Goal: Task Accomplishment & Management: Use online tool/utility

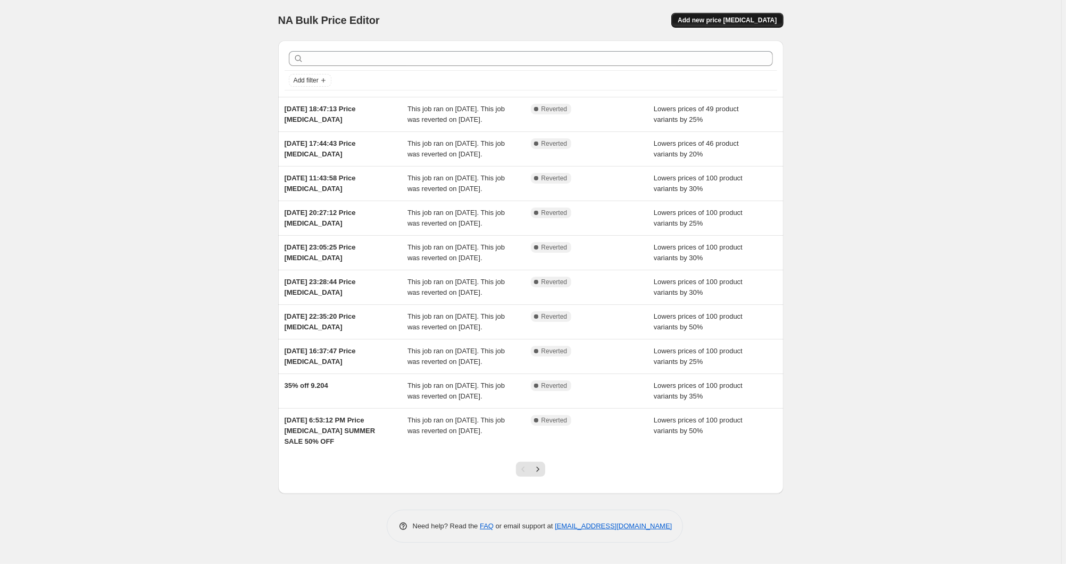
click at [713, 21] on span "Add new price [MEDICAL_DATA]" at bounding box center [726, 20] width 99 height 9
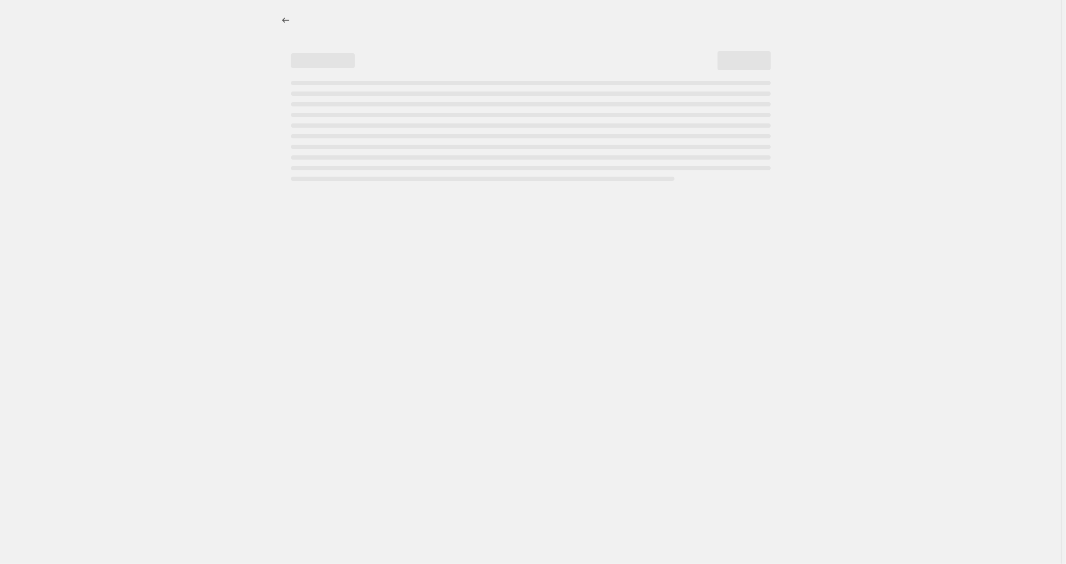
select select "percentage"
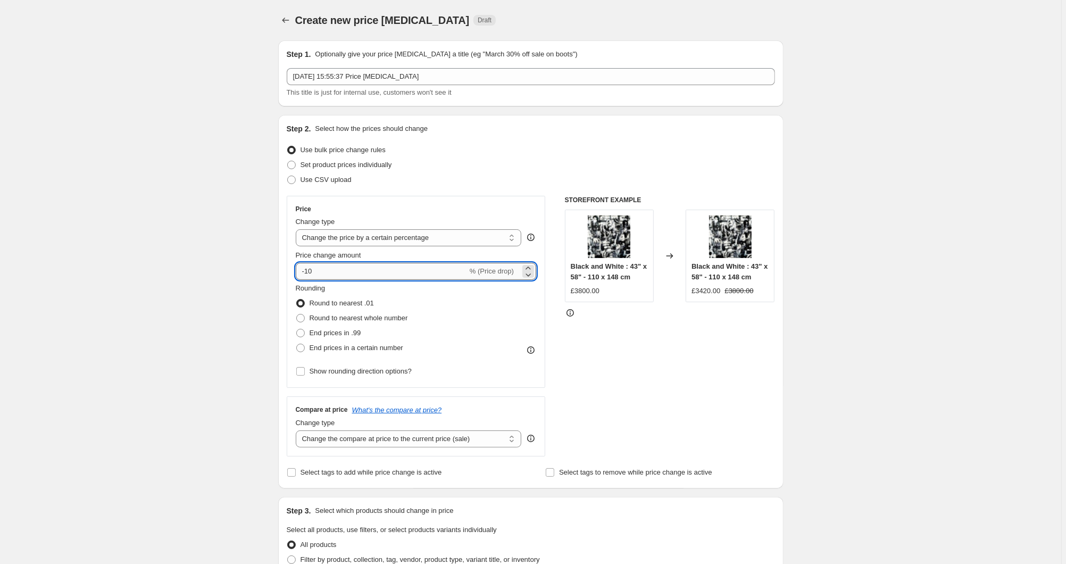
drag, startPoint x: 438, startPoint y: 271, endPoint x: 308, endPoint y: 272, distance: 129.8
click at [308, 272] on input "-10" at bounding box center [382, 271] width 172 height 17
type input "-30"
click at [228, 275] on div "Create new price [MEDICAL_DATA]. This page is ready Create new price [MEDICAL_D…" at bounding box center [530, 531] width 1061 height 1063
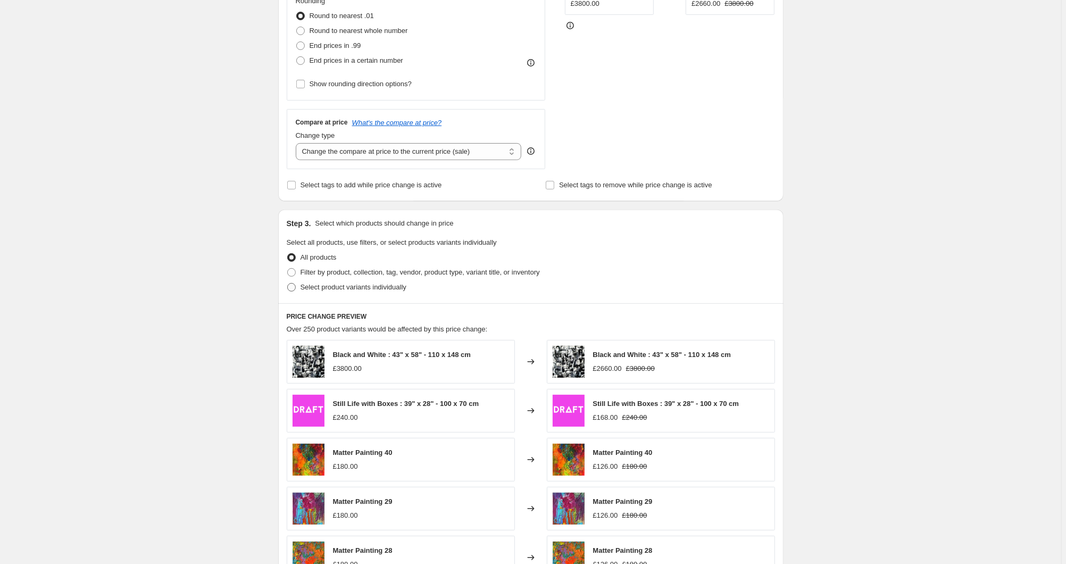
click at [356, 291] on span "Select product variants individually" at bounding box center [353, 287] width 106 height 8
click at [288, 283] on input "Select product variants individually" at bounding box center [287, 283] width 1 height 1
radio input "true"
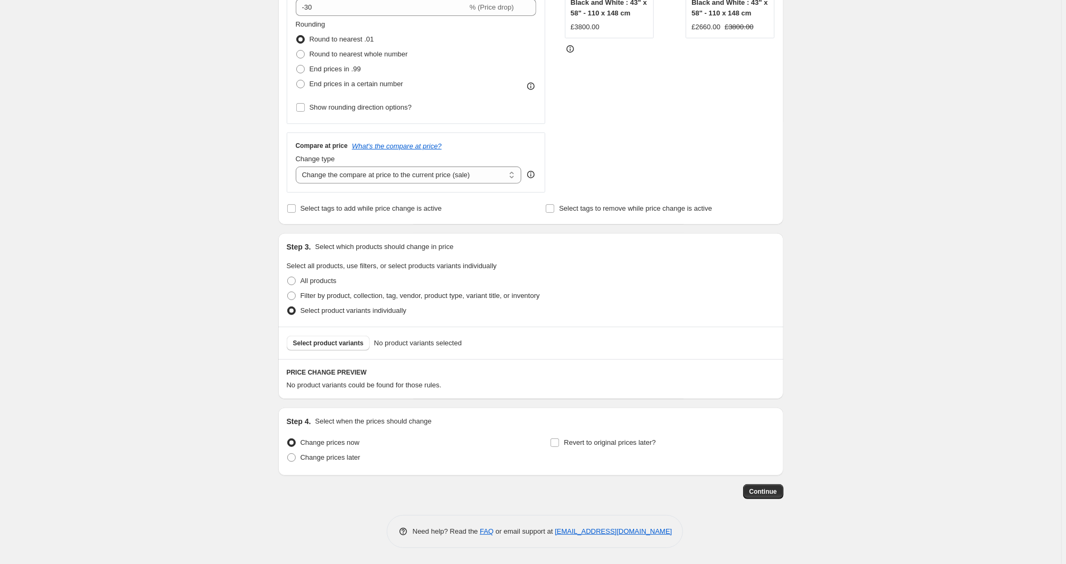
scroll to position [264, 0]
click at [327, 338] on button "Select product variants" at bounding box center [328, 343] width 83 height 15
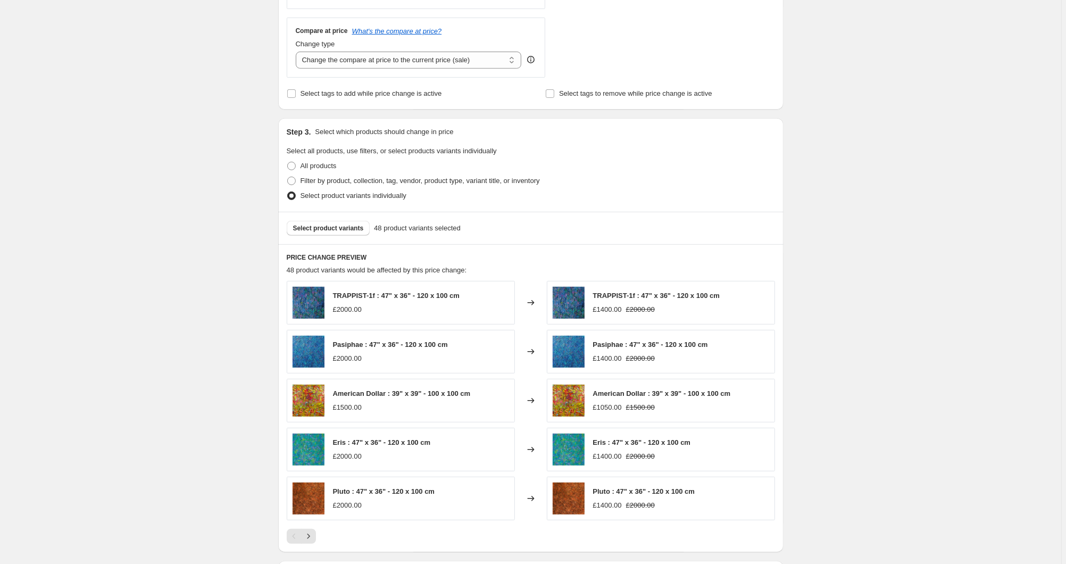
scroll to position [436, 0]
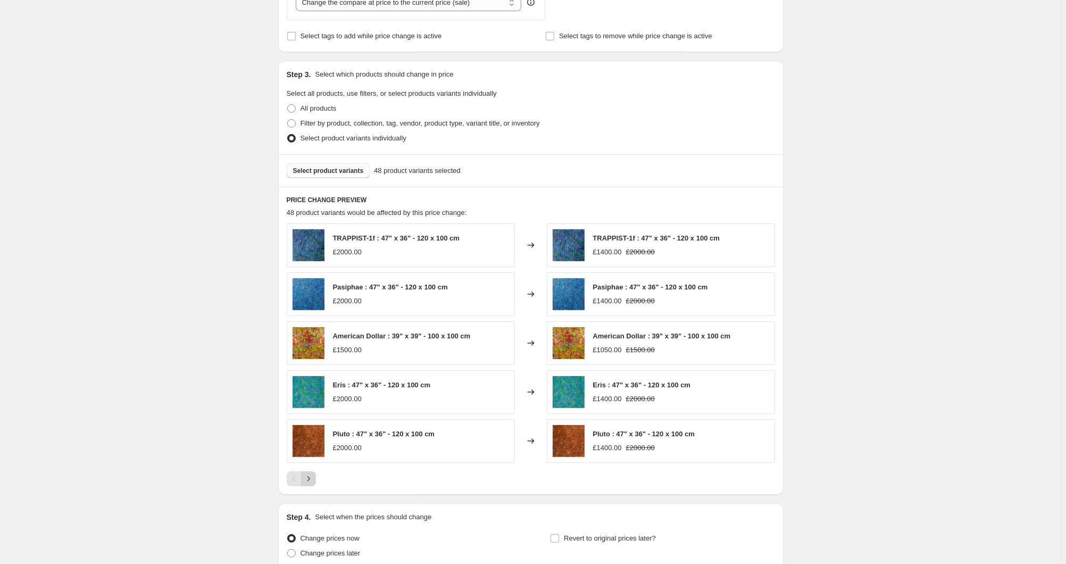
click at [308, 476] on icon "Next" at bounding box center [308, 478] width 11 height 11
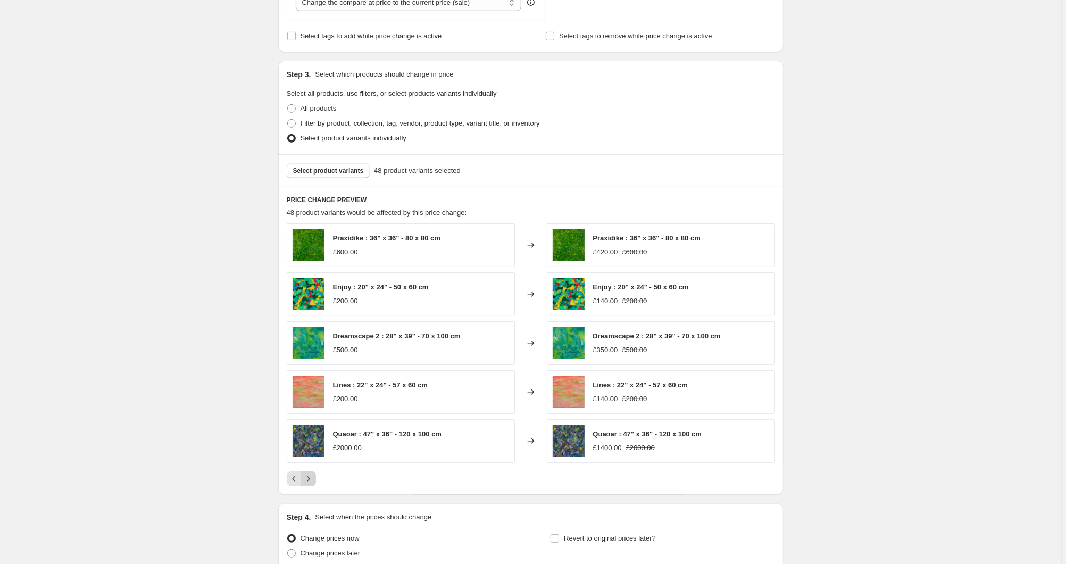
click at [308, 476] on icon "Next" at bounding box center [308, 478] width 11 height 11
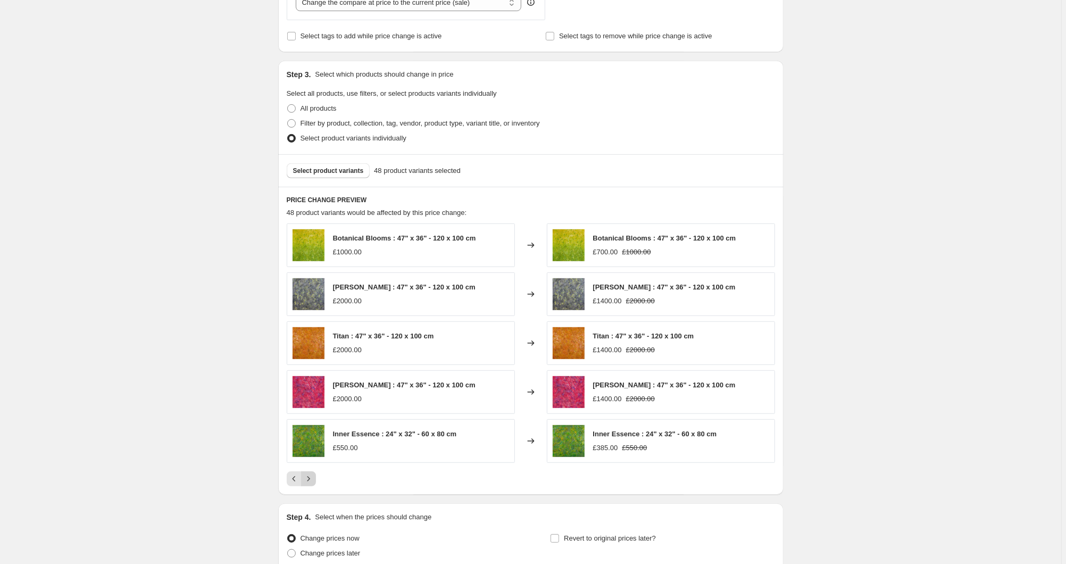
click at [308, 476] on icon "Next" at bounding box center [308, 478] width 11 height 11
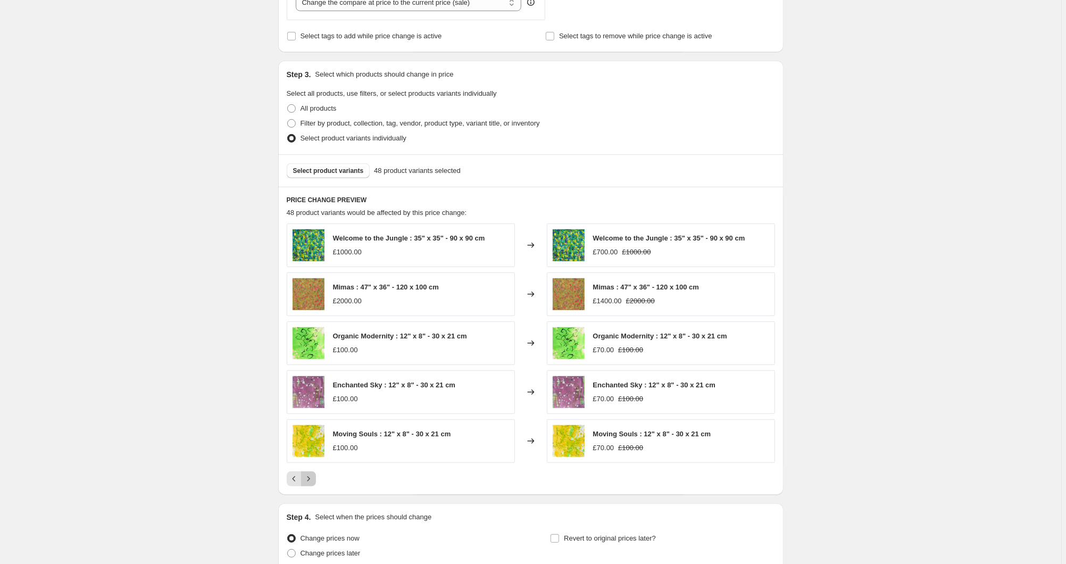
click at [308, 476] on icon "Next" at bounding box center [308, 478] width 11 height 11
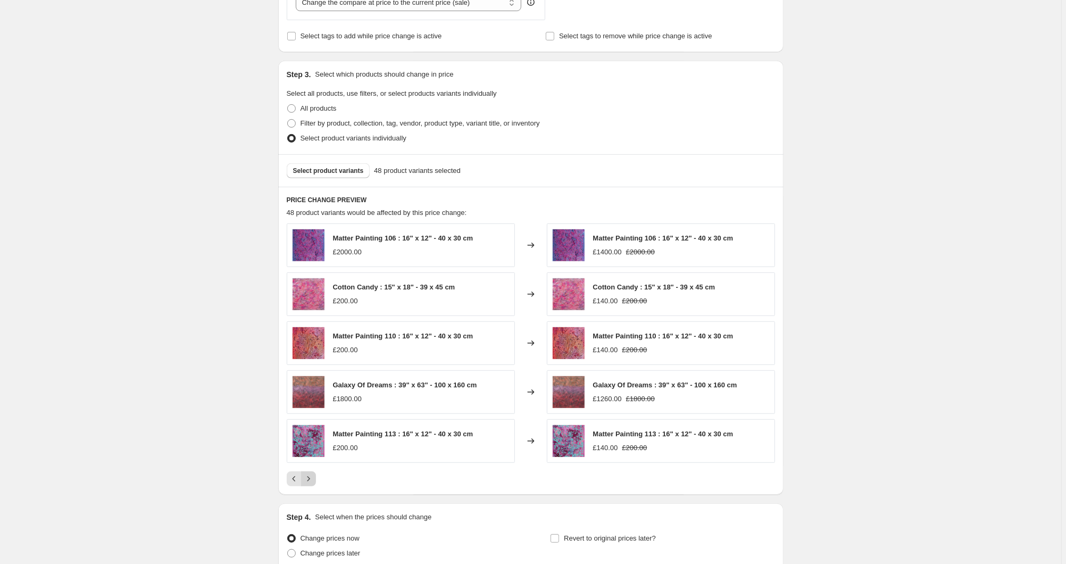
click at [308, 476] on icon "Next" at bounding box center [308, 478] width 11 height 11
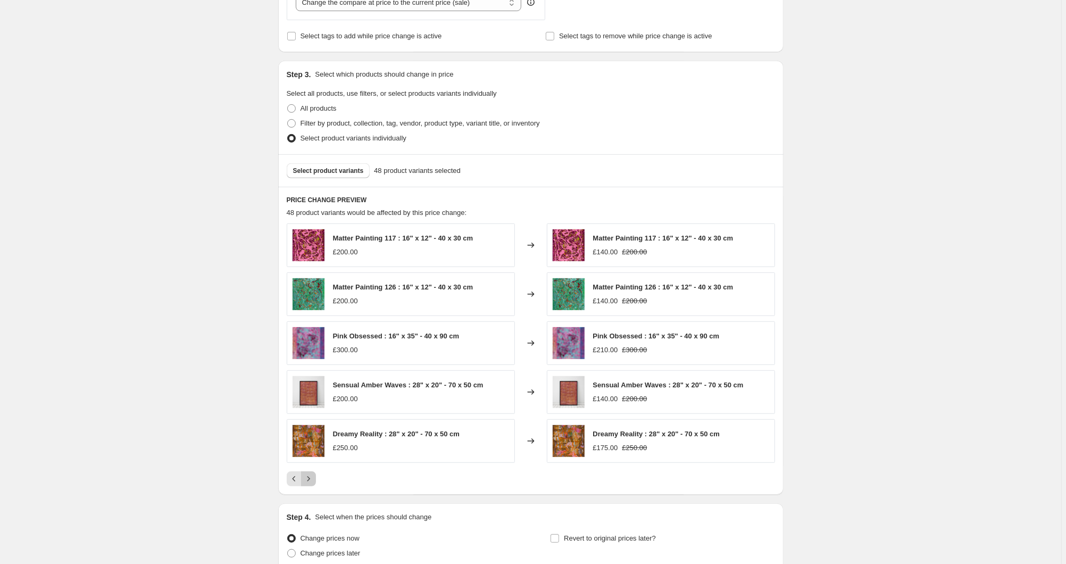
click at [308, 476] on icon "Next" at bounding box center [308, 478] width 11 height 11
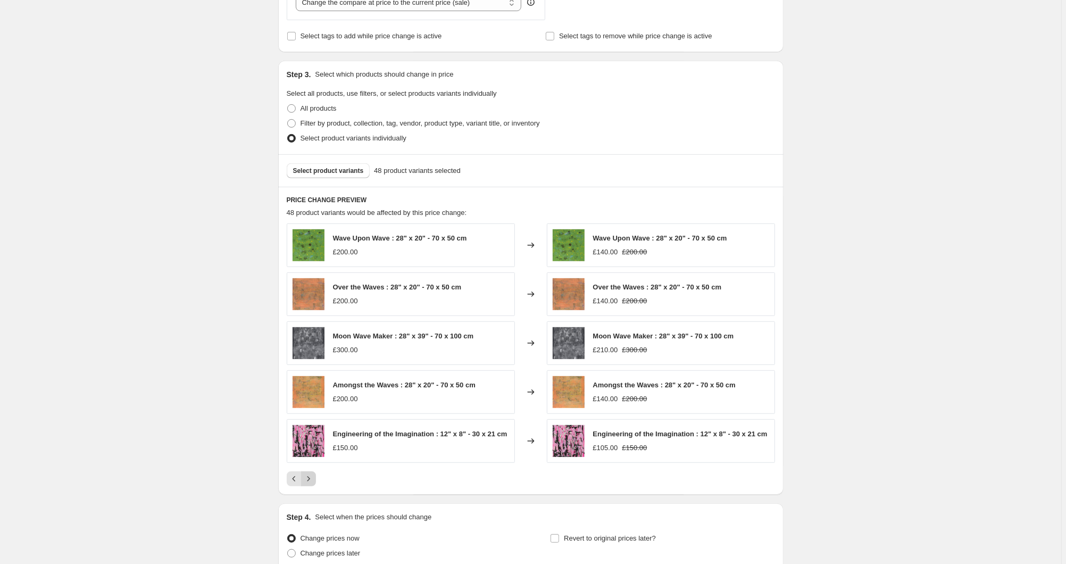
click at [308, 476] on icon "Next" at bounding box center [308, 478] width 11 height 11
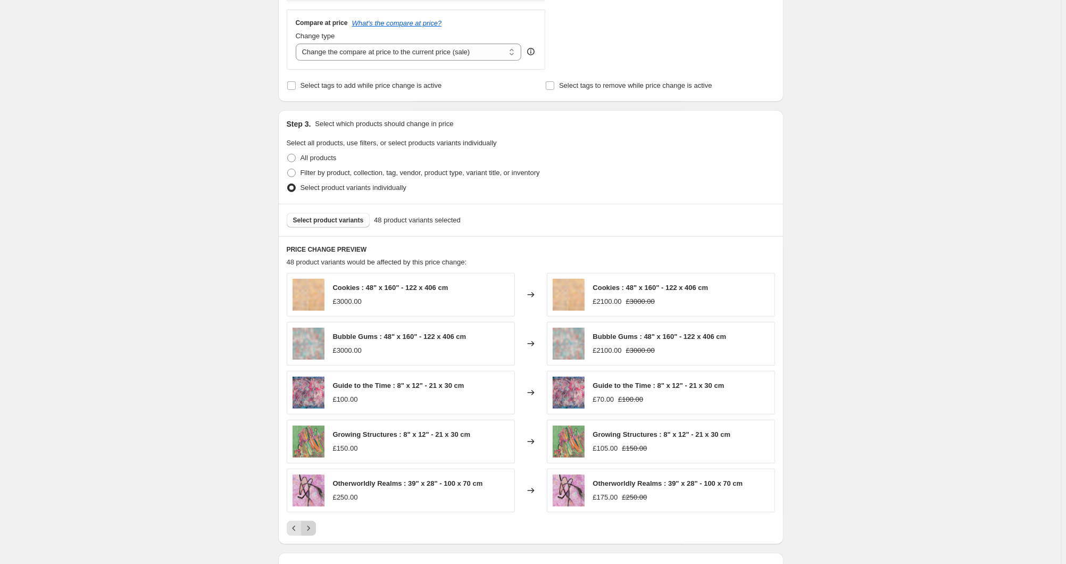
scroll to position [321, 0]
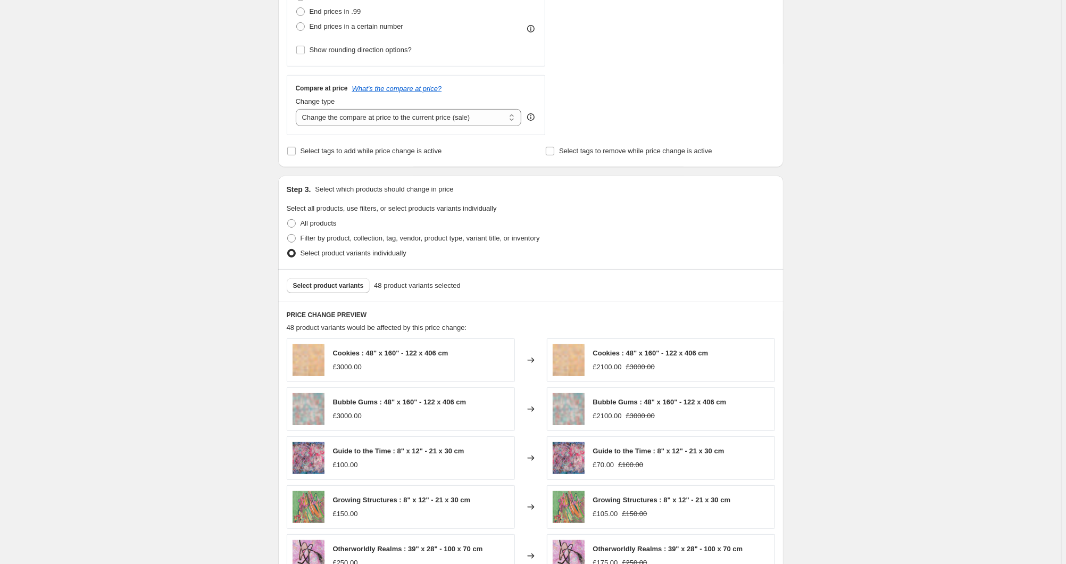
click at [211, 103] on div "Create new price [MEDICAL_DATA]. This page is ready Create new price [MEDICAL_D…" at bounding box center [530, 226] width 1061 height 1095
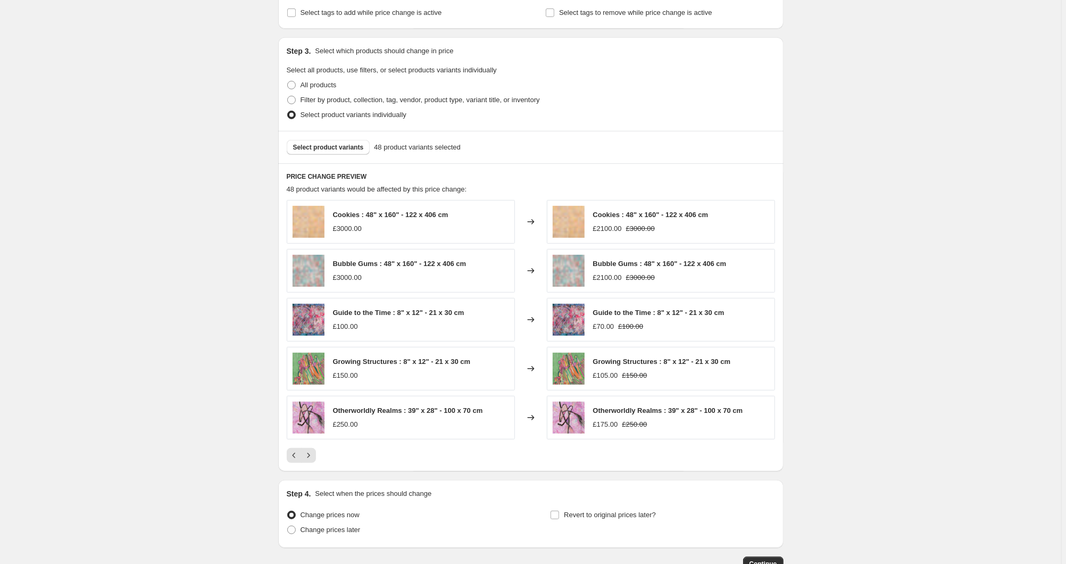
scroll to position [531, 0]
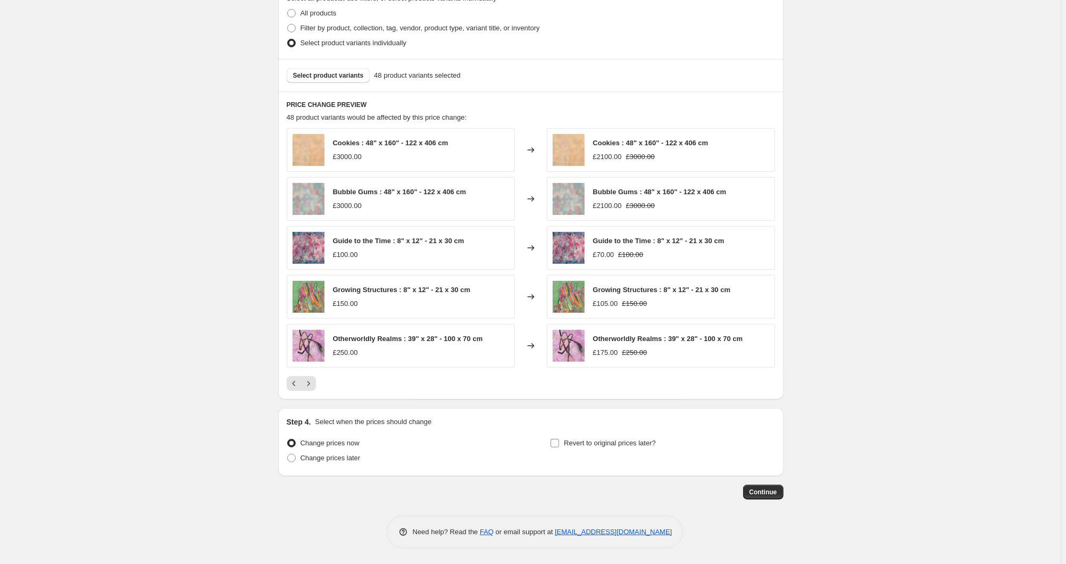
click at [592, 442] on span "Revert to original prices later?" at bounding box center [610, 443] width 92 height 8
click at [559, 442] on input "Revert to original prices later?" at bounding box center [554, 443] width 9 height 9
checkbox input "true"
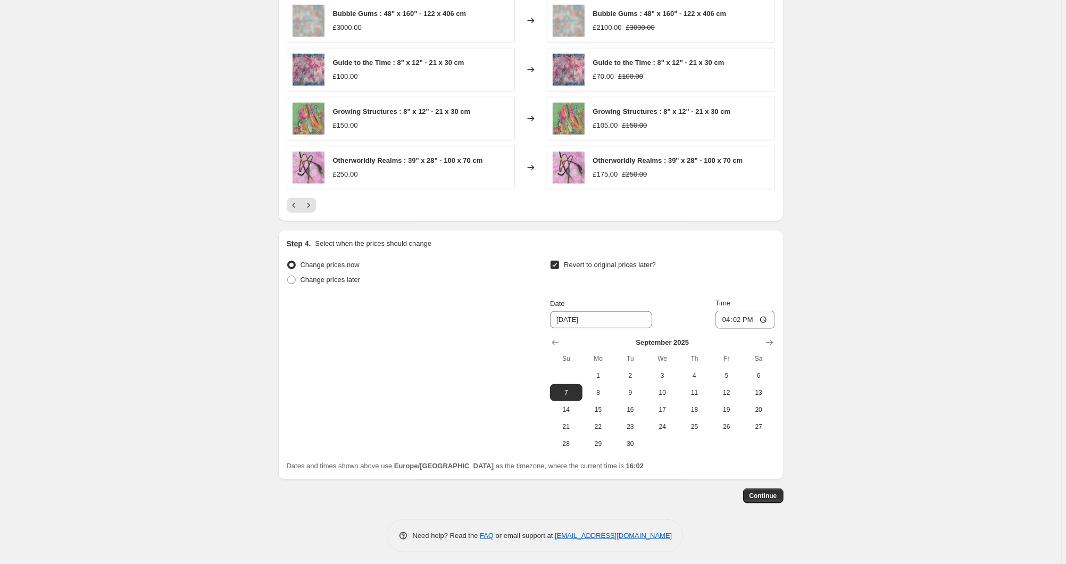
scroll to position [713, 0]
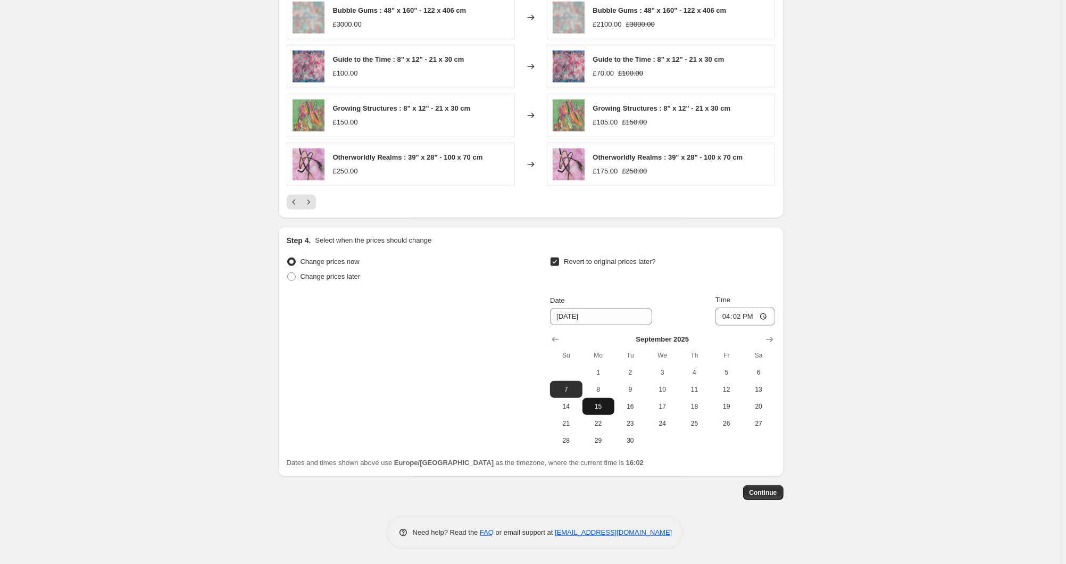
click at [600, 408] on span "15" at bounding box center [598, 406] width 23 height 9
type input "[DATE]"
click at [763, 492] on span "Continue" at bounding box center [763, 492] width 28 height 9
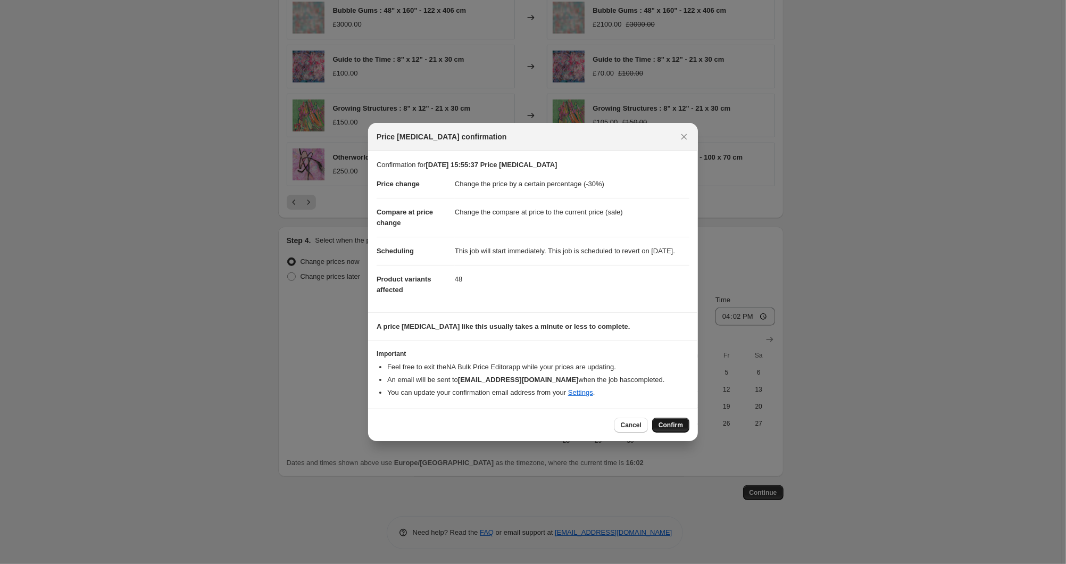
click at [682, 429] on span "Confirm" at bounding box center [670, 425] width 24 height 9
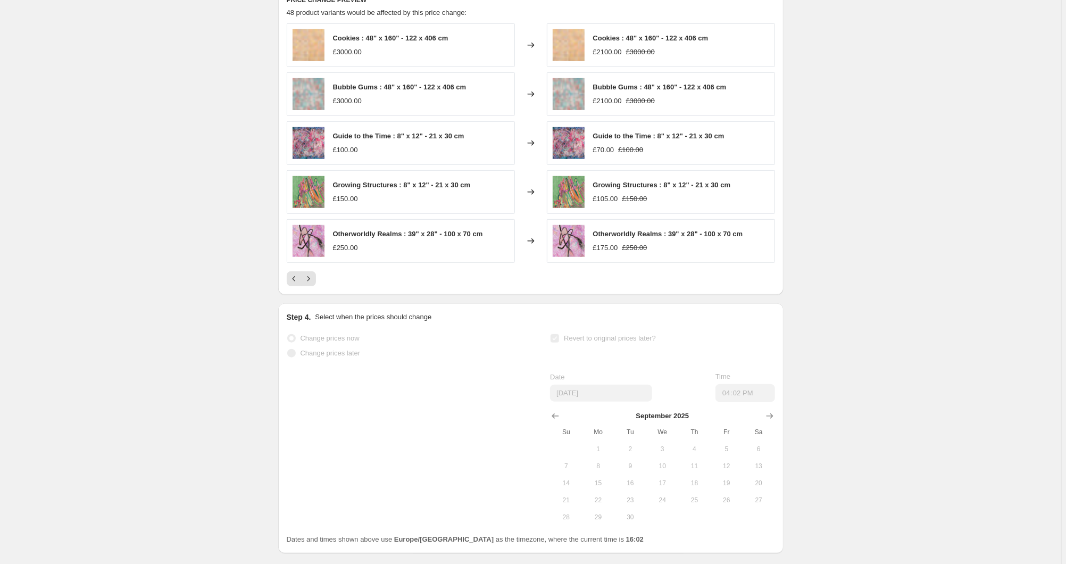
scroll to position [740, 0]
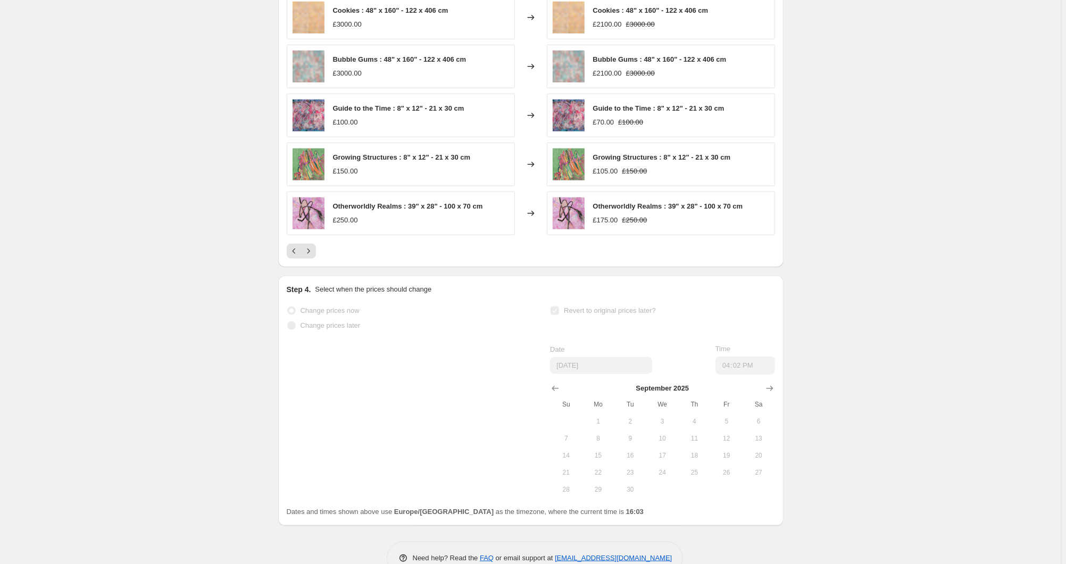
select select "percentage"
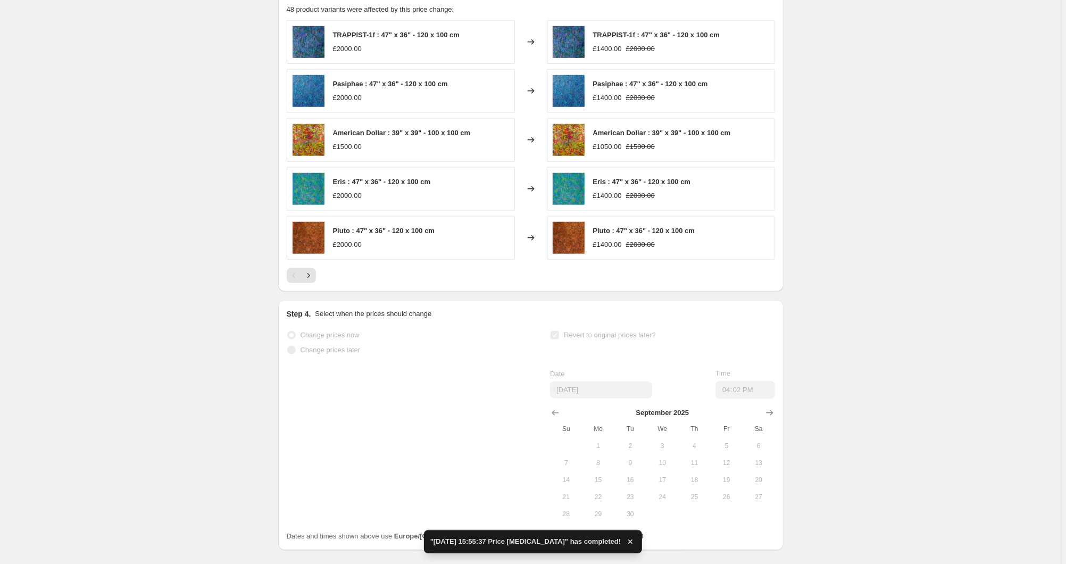
scroll to position [0, 0]
